Goal: Task Accomplishment & Management: Manage account settings

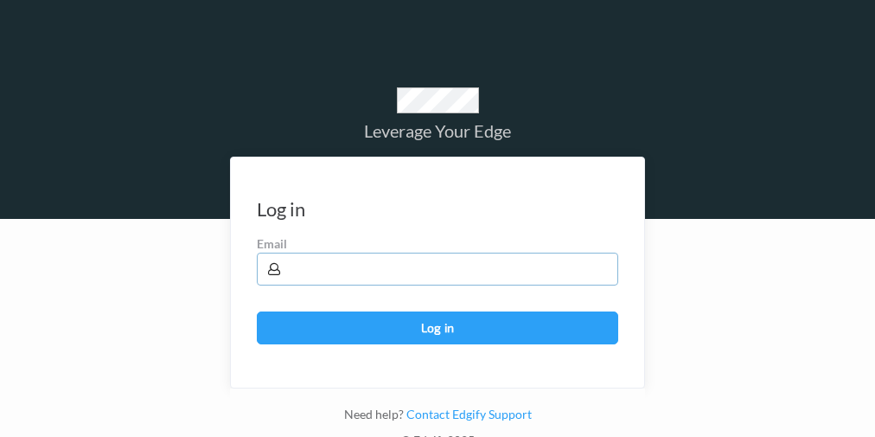
click at [472, 273] on input "text" at bounding box center [437, 269] width 361 height 33
type input "[EMAIL_ADDRESS][PERSON_NAME][DOMAIN_NAME]"
click at [257, 311] on button "Log in" at bounding box center [437, 327] width 361 height 33
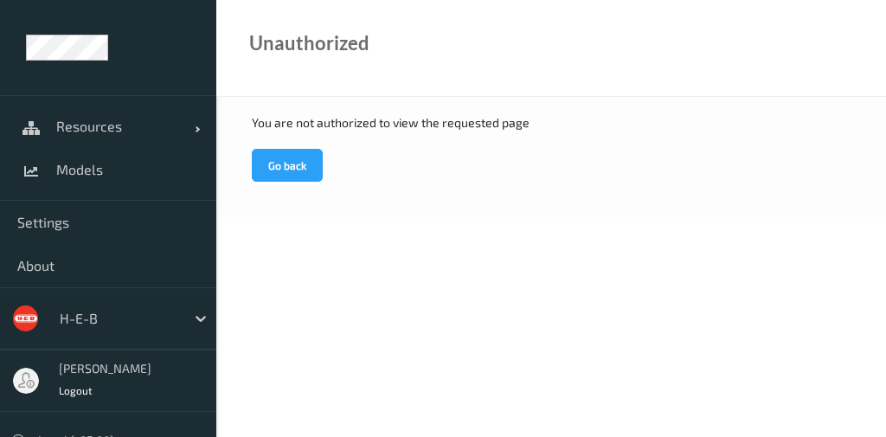
click at [88, 176] on span "Models" at bounding box center [127, 169] width 143 height 17
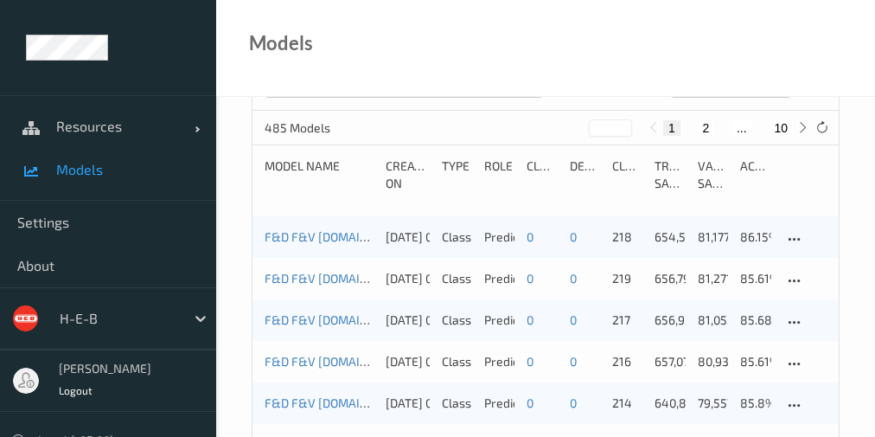
scroll to position [138, 0]
click at [194, 126] on link "Resources" at bounding box center [108, 126] width 216 height 43
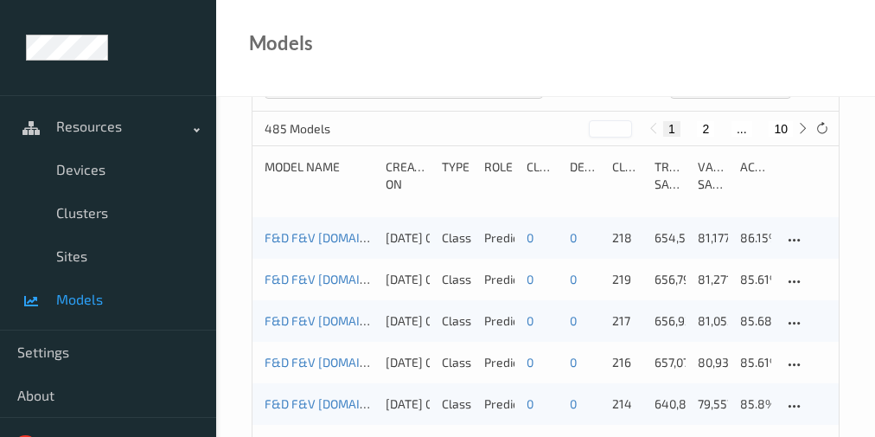
click at [86, 163] on span "Devices" at bounding box center [127, 169] width 143 height 17
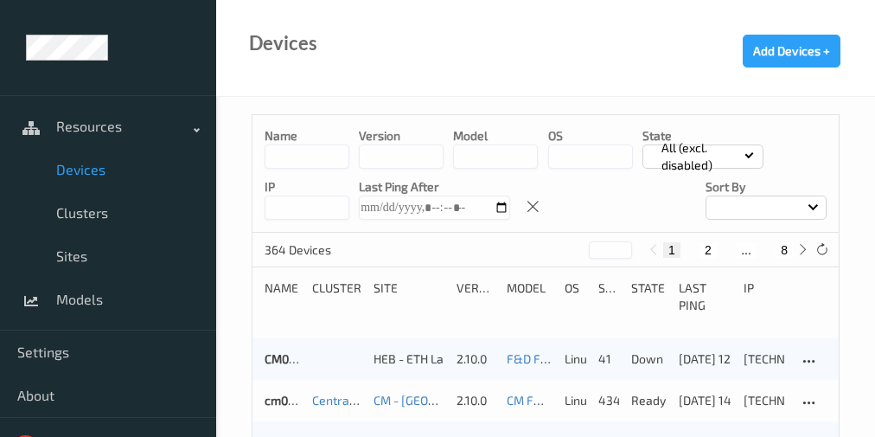
click at [64, 249] on span "Sites" at bounding box center [127, 255] width 143 height 17
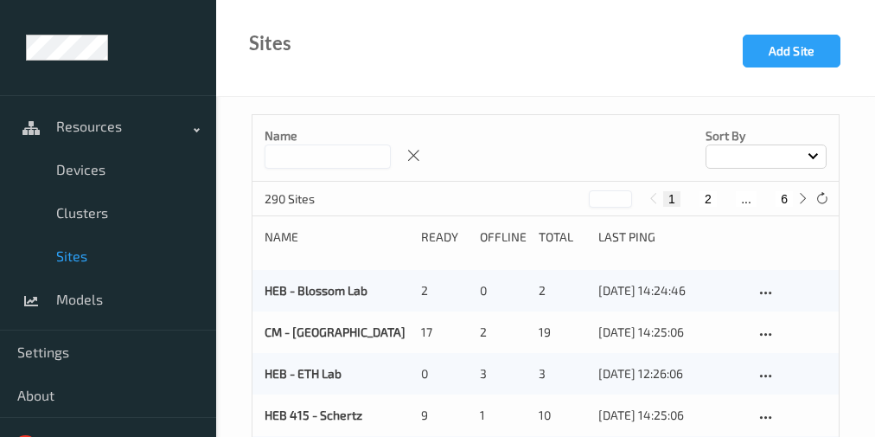
click at [361, 157] on input at bounding box center [328, 156] width 126 height 24
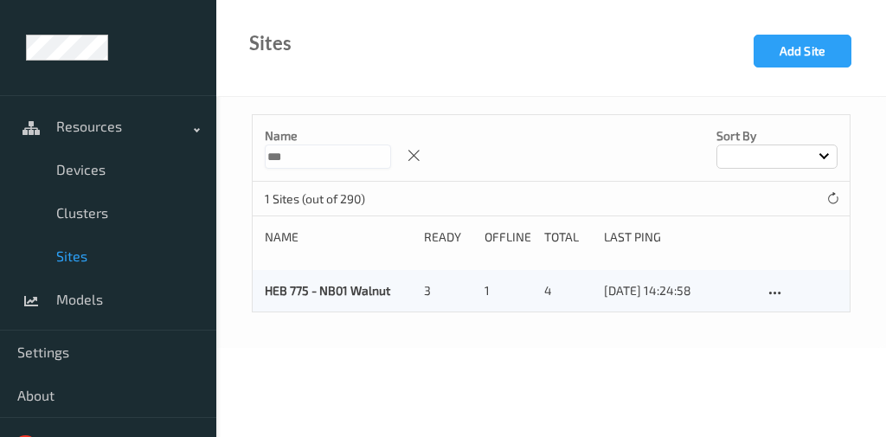
type input "***"
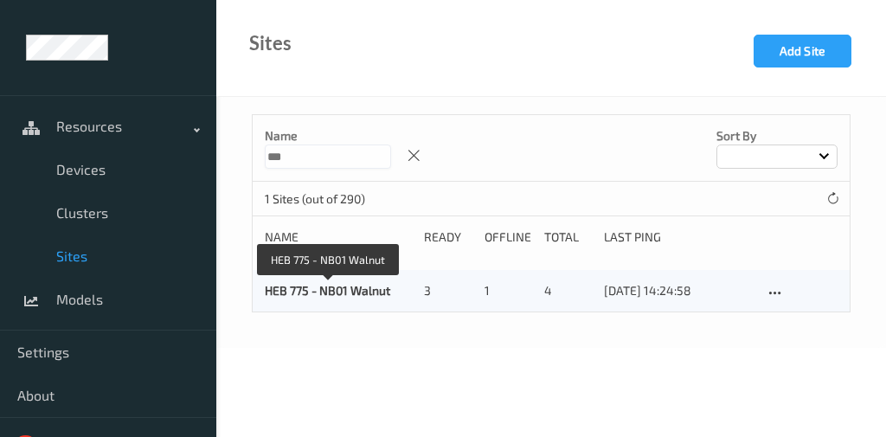
click at [289, 291] on link "HEB 775 - NB01 Walnut" at bounding box center [327, 290] width 125 height 15
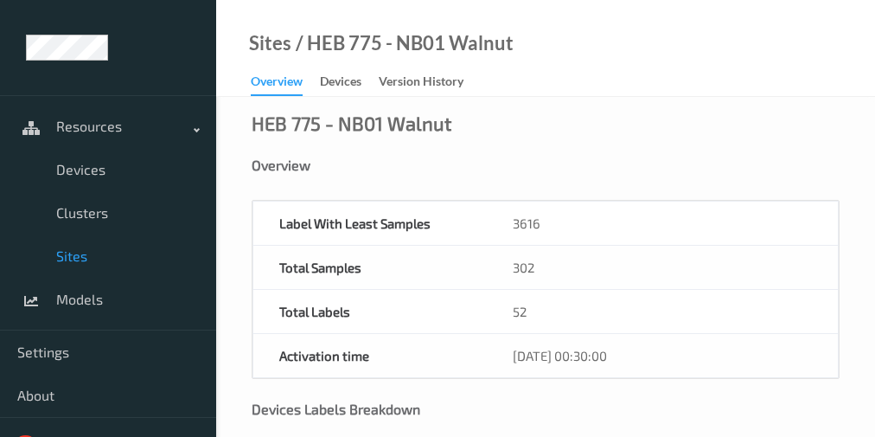
click at [349, 83] on div "Devices" at bounding box center [341, 84] width 42 height 22
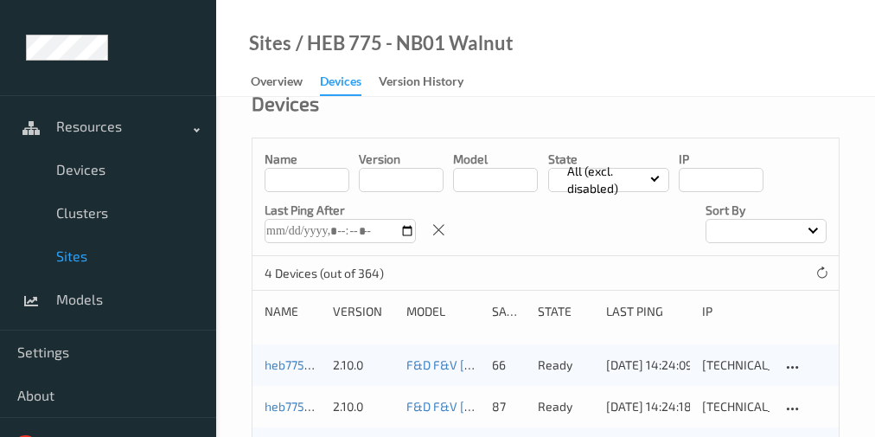
scroll to position [129, 0]
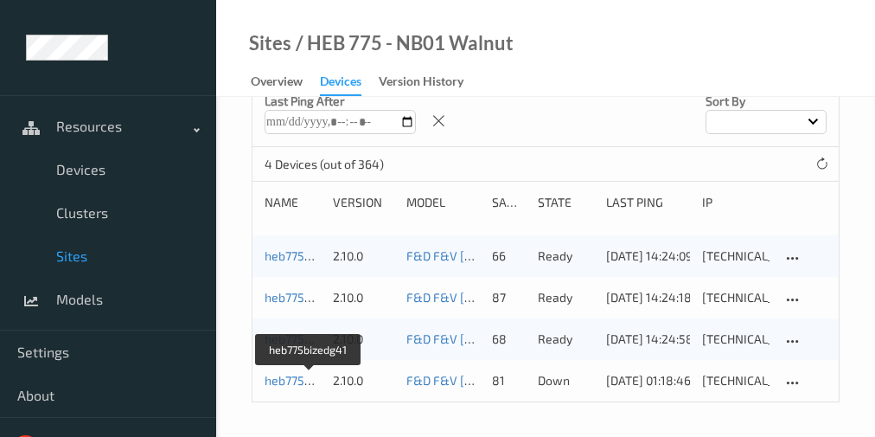
click at [282, 381] on link "heb775bizedg41" at bounding box center [309, 380] width 89 height 15
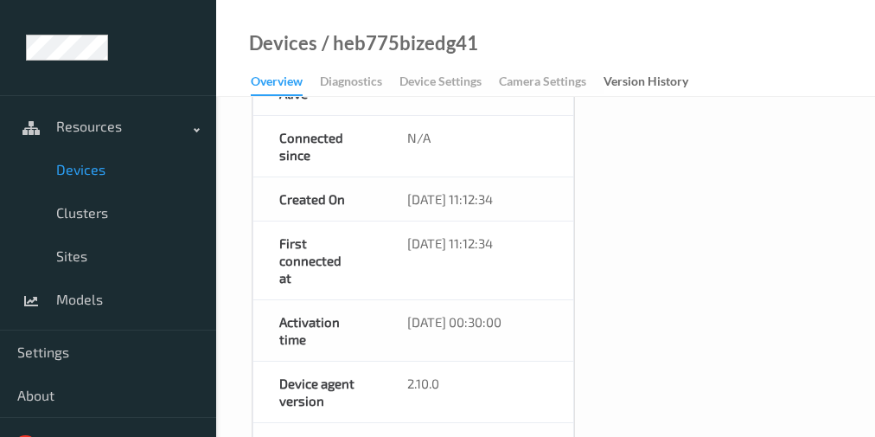
scroll to position [510, 0]
